Goal: Information Seeking & Learning: Learn about a topic

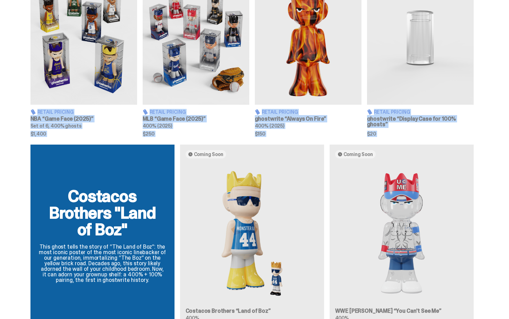
drag, startPoint x: 509, startPoint y: 59, endPoint x: 500, endPoint y: 140, distance: 81.2
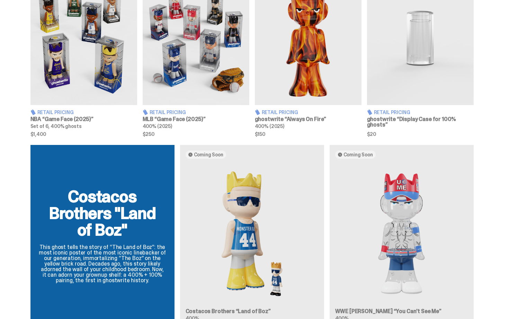
click at [494, 134] on div "Retail Pricing NBA “Game Face (2025)” Set of 6, 400% ghosts $1,400 Retail Prici…" at bounding box center [252, 54] width 504 height 165
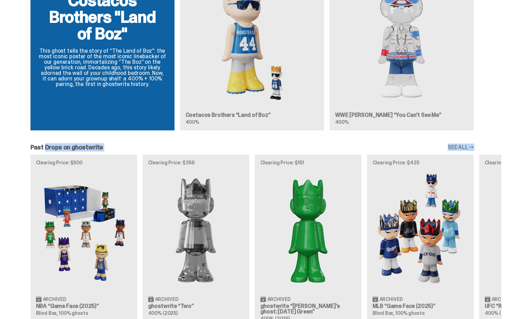
drag, startPoint x: 509, startPoint y: 127, endPoint x: 506, endPoint y: 197, distance: 70.0
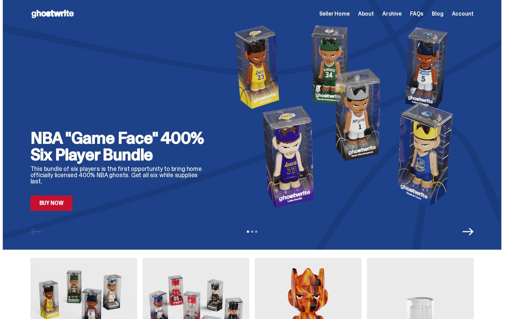
drag, startPoint x: 509, startPoint y: 177, endPoint x: 509, endPoint y: -12, distance: 189.1
click at [504, 0] on html "Open main menu Home Seller Home About Archive FAQs Blog Account Seller Home" at bounding box center [252, 159] width 504 height 319
click at [350, 13] on span "Seller Home" at bounding box center [334, 14] width 30 height 6
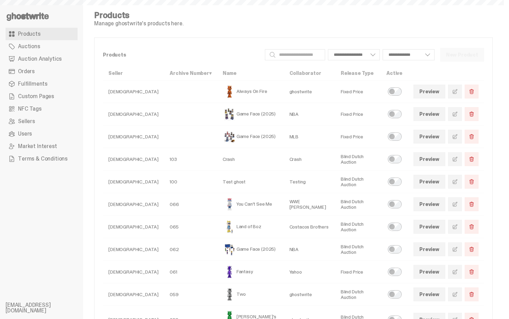
select select
click at [52, 68] on link "Orders" at bounding box center [42, 71] width 72 height 12
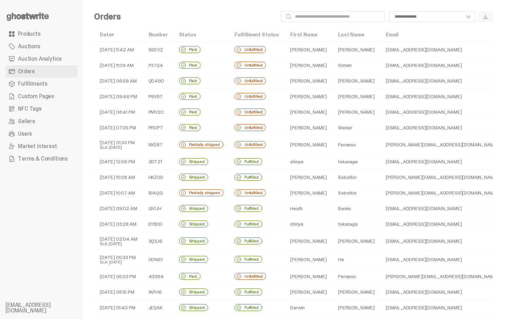
click at [272, 48] on td "Unfulfilled" at bounding box center [257, 50] width 56 height 16
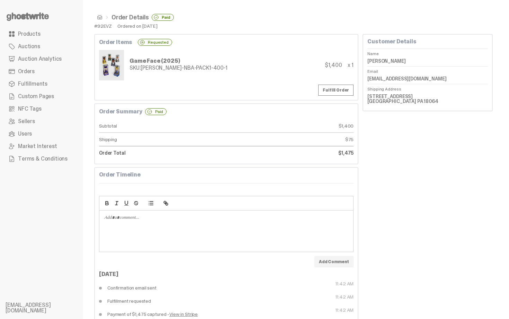
click at [101, 20] on ul "Order Details Paid" at bounding box center [293, 17] width 399 height 7
click at [101, 19] on span at bounding box center [100, 18] width 6 height 6
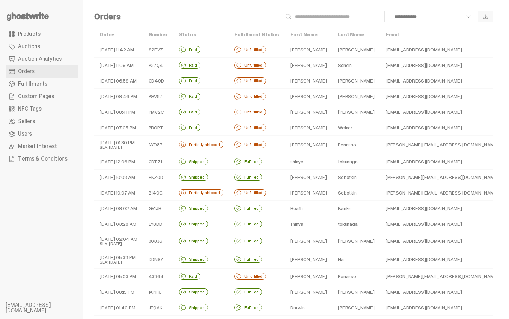
click at [36, 14] on icon at bounding box center [28, 16] width 44 height 11
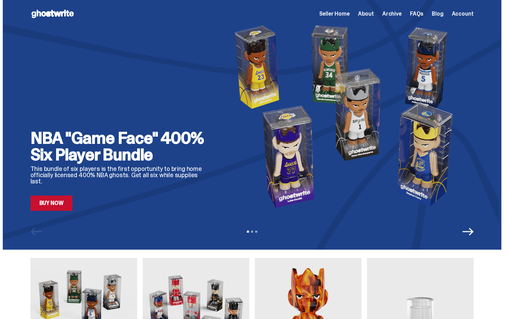
click at [59, 203] on link "Buy Now" at bounding box center [51, 202] width 42 height 15
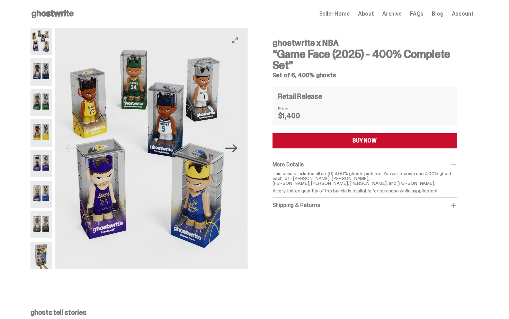
click at [228, 146] on icon "Next" at bounding box center [232, 148] width 12 height 12
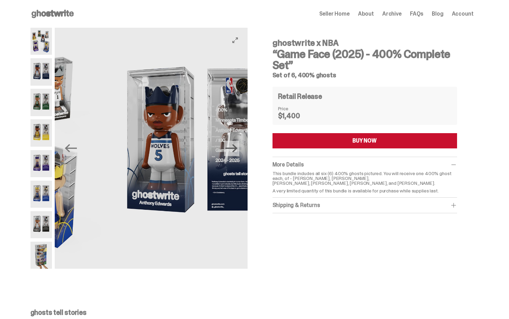
click at [228, 146] on icon "Next" at bounding box center [232, 148] width 12 height 12
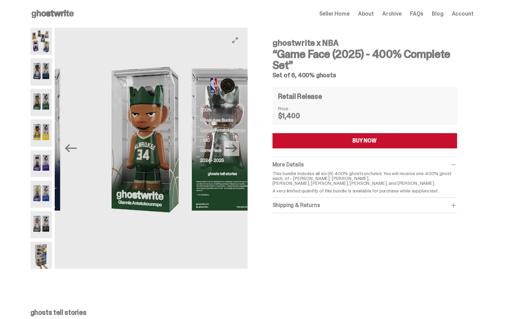
click at [228, 146] on icon "Next" at bounding box center [232, 148] width 12 height 12
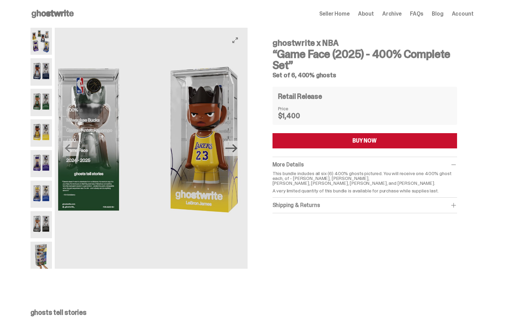
click at [228, 146] on icon "Next" at bounding box center [232, 148] width 12 height 12
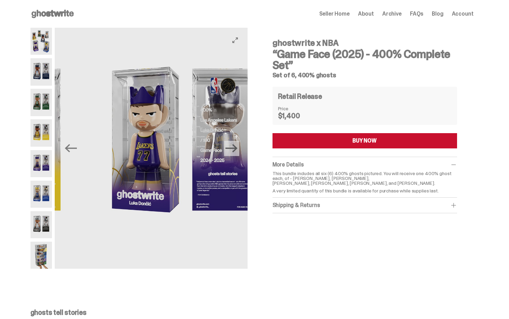
click at [228, 146] on icon "Next" at bounding box center [232, 148] width 12 height 12
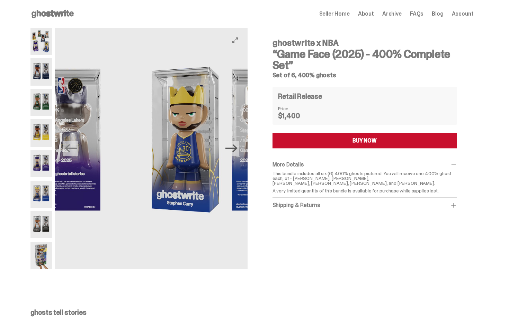
click at [228, 146] on icon "Next" at bounding box center [232, 148] width 12 height 12
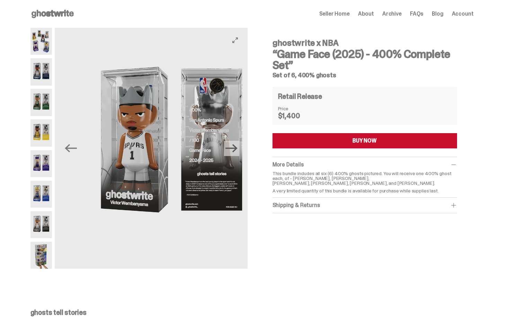
click at [228, 146] on icon "Next" at bounding box center [232, 148] width 12 height 12
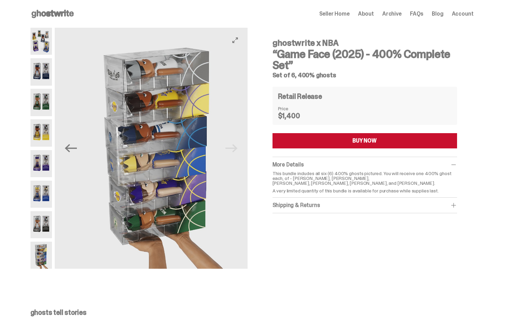
click at [228, 146] on img at bounding box center [159, 148] width 193 height 241
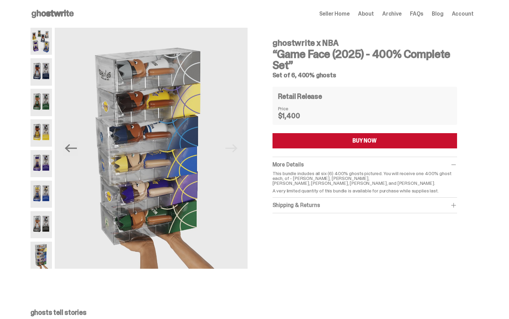
click at [360, 41] on h4 "ghostwrite x NBA" at bounding box center [365, 43] width 185 height 8
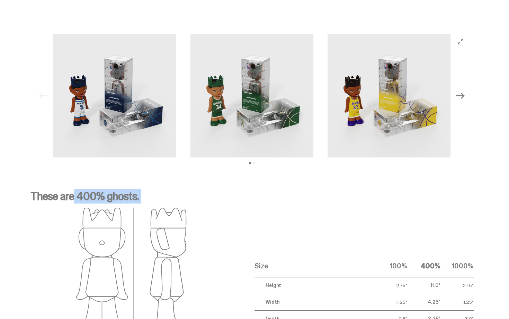
scroll to position [890, 0]
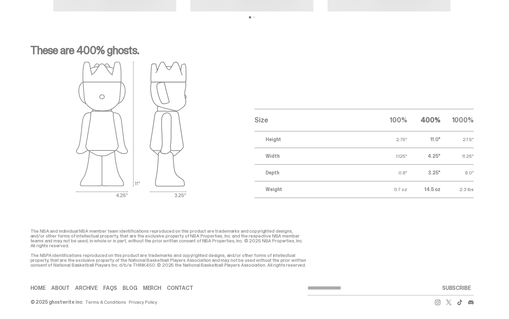
drag, startPoint x: 509, startPoint y: 205, endPoint x: 434, endPoint y: -12, distance: 230.2
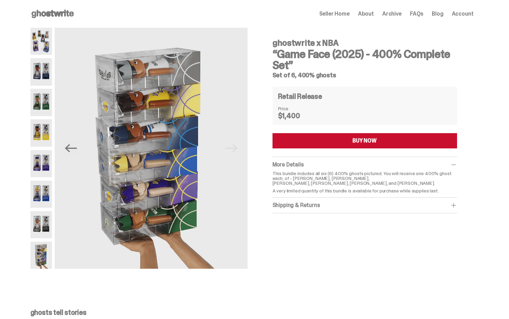
click at [352, 58] on h3 "“Game Face (2025) - 400% Complete Set”" at bounding box center [365, 59] width 185 height 22
